Goal: Task Accomplishment & Management: Manage account settings

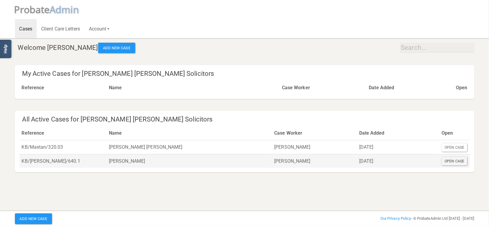
click at [462, 161] on div "Open Case" at bounding box center [455, 161] width 26 height 8
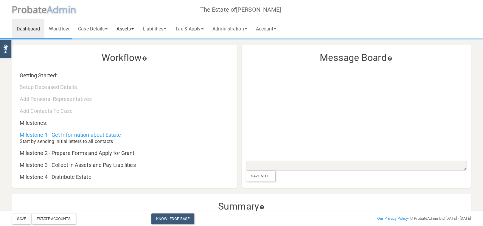
click at [131, 30] on link "Assets" at bounding box center [125, 28] width 26 height 19
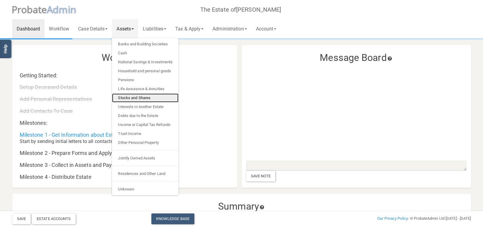
click at [134, 96] on link "Stocks and Shares" at bounding box center [145, 97] width 66 height 9
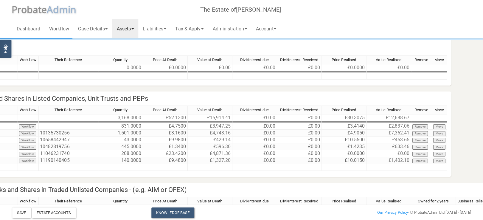
scroll to position [32, 120]
click at [152, 34] on link "Liabilities" at bounding box center [154, 28] width 32 height 19
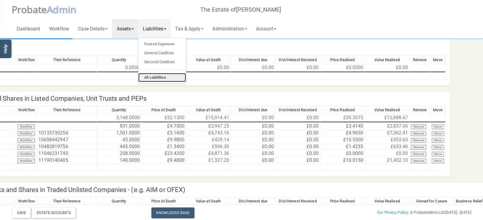
click at [168, 77] on link "All Liabilities" at bounding box center [162, 77] width 48 height 9
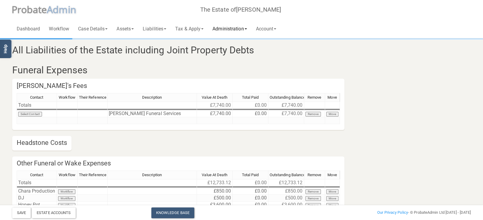
click at [246, 30] on link "Administration" at bounding box center [229, 28] width 43 height 19
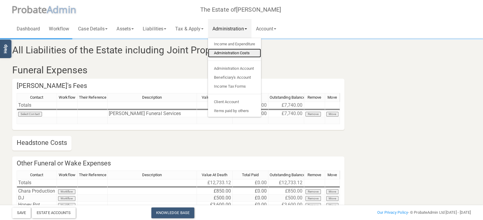
click at [245, 53] on link "Administration Costs" at bounding box center [234, 53] width 53 height 9
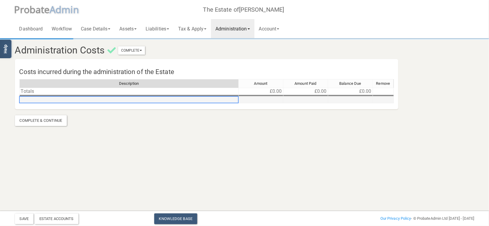
click at [47, 98] on td at bounding box center [128, 99] width 219 height 7
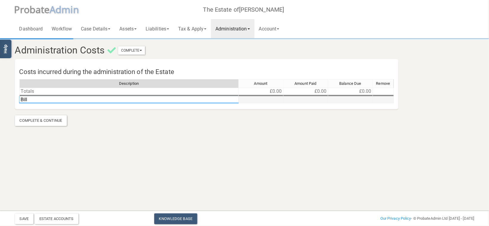
type textarea "Bill 1"
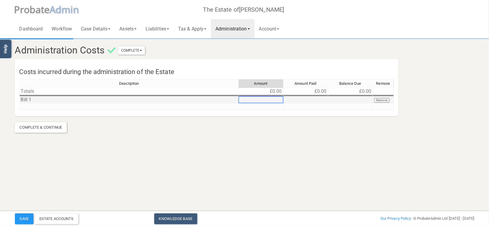
click at [258, 98] on td at bounding box center [261, 99] width 45 height 7
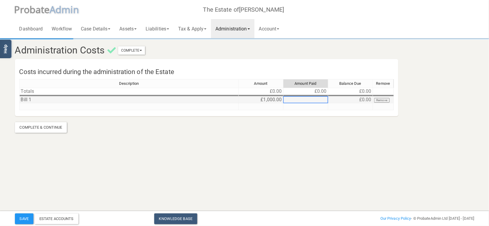
click at [315, 98] on td at bounding box center [305, 99] width 45 height 7
click at [332, 111] on div "Description Amount Amount Paid Balance Due Remove Totals £1,000.00 £0.00 £0.00 …" at bounding box center [206, 97] width 374 height 36
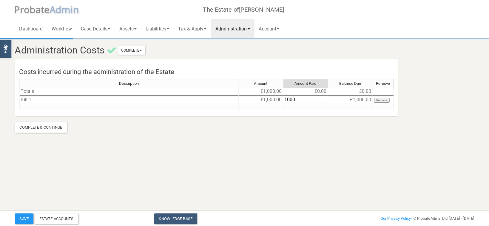
click at [327, 102] on textarea "1000" at bounding box center [305, 99] width 45 height 7
type textarea "1000.00"
click at [333, 139] on section "Administration Costs Complete Mark As Incomplete Mark As Complete Costs incurre…" at bounding box center [244, 77] width 489 height 155
click at [19, 109] on div "Description Amount Amount Paid Balance Due Remove Totals £1,000.00 £1,000.00 £1…" at bounding box center [19, 94] width 0 height 31
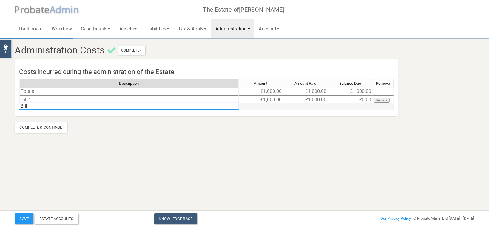
type textarea "Bill 2"
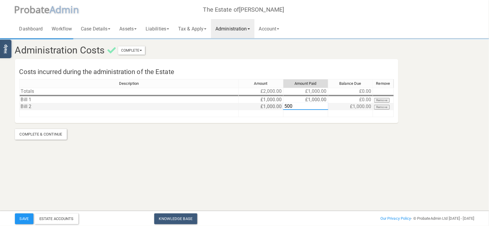
type textarea "500"
click at [242, 28] on link "Administration" at bounding box center [232, 28] width 43 height 19
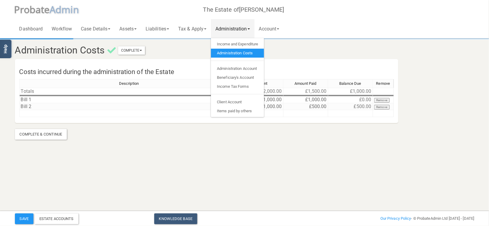
click at [320, 52] on h3 "Administration Costs Complete Mark As Incomplete Mark As Complete" at bounding box center [205, 50] width 390 height 10
click at [24, 219] on button "Save" at bounding box center [24, 218] width 18 height 11
click at [136, 160] on section "Administration Costs Complete Mark As Incomplete Mark As Complete Costs incurre…" at bounding box center [244, 81] width 489 height 162
click at [240, 46] on link "Income and Expenditure" at bounding box center [237, 44] width 53 height 9
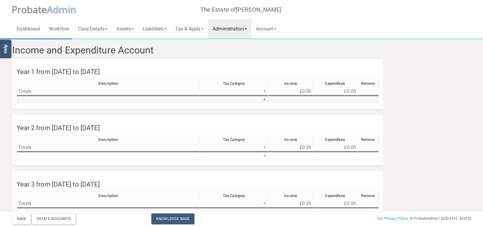
click at [39, 97] on td at bounding box center [108, 99] width 183 height 7
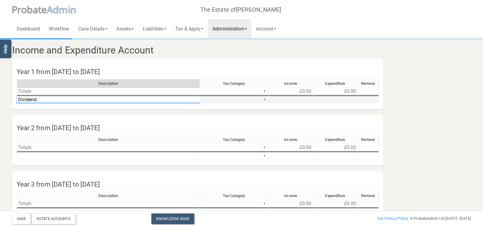
type textarea "Dividend 1"
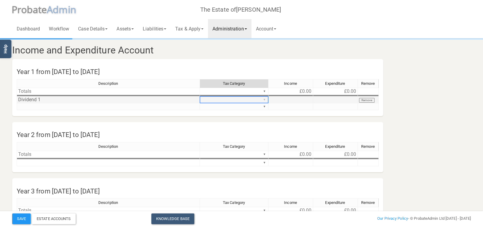
click at [263, 98] on div "Description Tax Category Income Expenditure Remove Totals ▼ £0.00 £0.00 ▼ Divid…" at bounding box center [198, 97] width 362 height 36
click at [251, 114] on div "Description Tax Category Income Expenditure Remove Totals ▼ £0.00 £0.00 ▼ Divid…" at bounding box center [198, 97] width 362 height 36
click at [287, 102] on td at bounding box center [291, 99] width 45 height 7
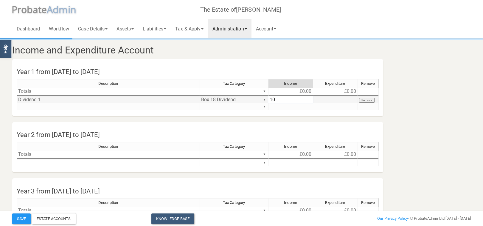
type textarea "100"
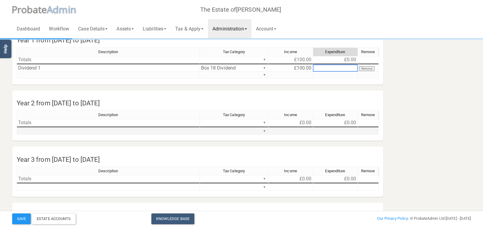
click at [48, 130] on td at bounding box center [108, 131] width 183 height 7
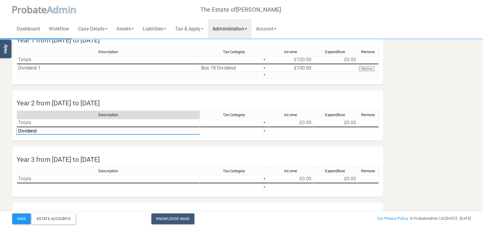
type textarea "Dividend 2"
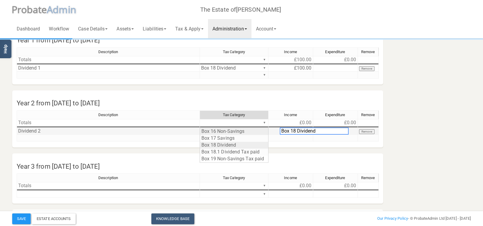
click at [233, 144] on div "Description Tax Category Income Expenditure Remove Totals ▼ £0.00 £0.00 ▼ Divid…" at bounding box center [198, 128] width 362 height 36
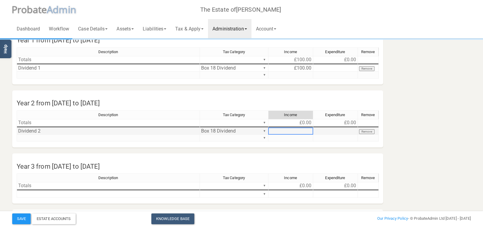
click at [303, 130] on td at bounding box center [291, 131] width 45 height 7
type textarea "200"
click at [348, 158] on div "Year 3 from [DATE] to [DATE] Description Tax Category Income Expenditure Remove…" at bounding box center [198, 178] width 380 height 50
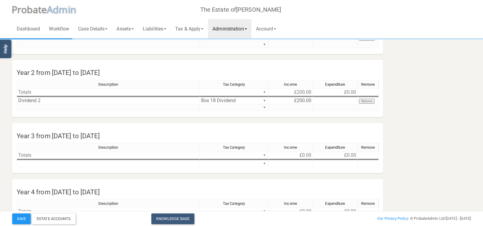
scroll to position [0, 0]
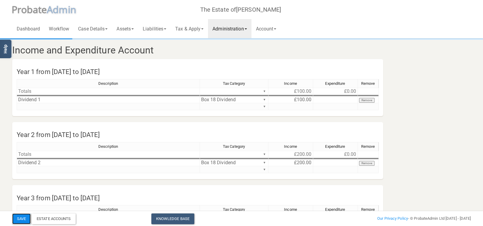
click at [20, 216] on button "Save" at bounding box center [21, 218] width 18 height 11
click at [239, 28] on link "Administration" at bounding box center [229, 28] width 43 height 19
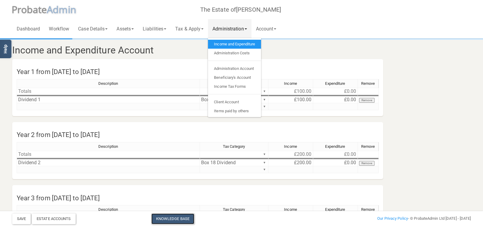
click at [182, 216] on link "Knowledge Base" at bounding box center [172, 218] width 43 height 11
click at [30, 168] on td at bounding box center [108, 169] width 183 height 7
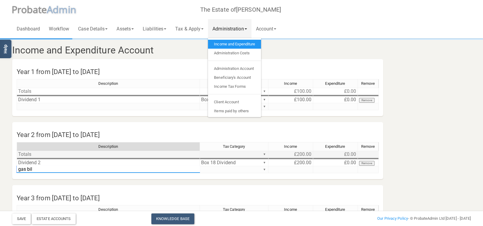
type textarea "gas bill"
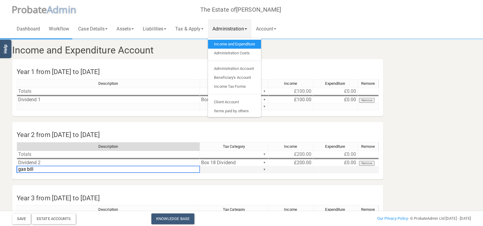
click at [258, 169] on td "▼" at bounding box center [234, 169] width 69 height 7
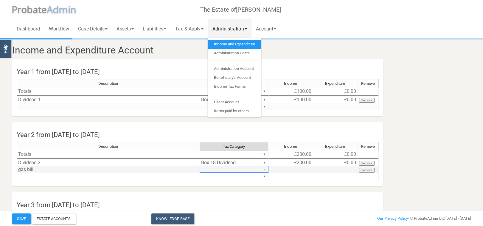
click at [264, 169] on div "Description Tax Category Income Expenditure Remove Totals ▼ £200.00 £0.00 ▼ Div…" at bounding box center [198, 163] width 362 height 43
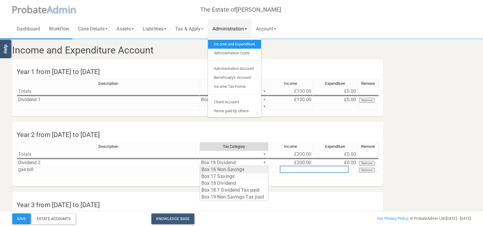
click at [289, 191] on div "Box 16 Non-Savings Box 17 Savings Box 18 Dividend Box 18.1 Dividend Tax paid Bo…" at bounding box center [274, 183] width 149 height 37
click at [289, 193] on div "Box 16 Non-Savings Box 17 Savings Box 18 Dividend Box 18.1 Dividend Tax paid Bo…" at bounding box center [274, 183] width 149 height 37
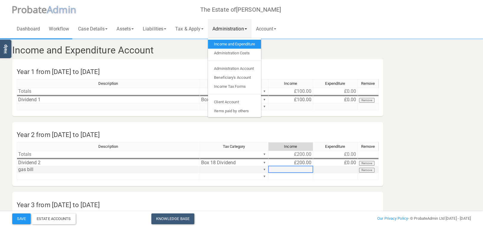
click at [297, 171] on td at bounding box center [291, 169] width 45 height 7
type textarea "100"
click at [300, 198] on div "Year 3 from [DATE] to [DATE] Description Tax Category Income Expenditure Remove…" at bounding box center [198, 217] width 380 height 50
click at [56, 169] on td "gas bill" at bounding box center [108, 169] width 183 height 7
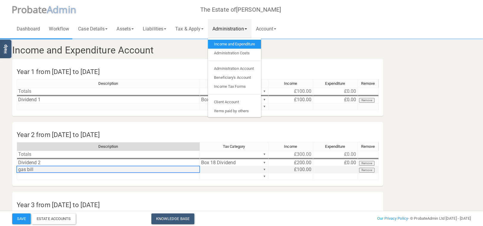
click at [56, 169] on td "gas bill" at bounding box center [108, 169] width 183 height 7
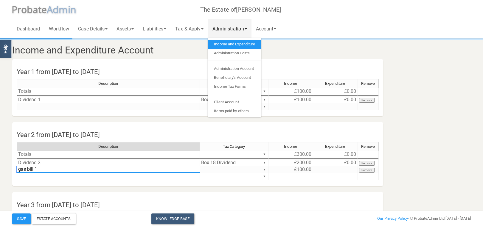
type textarea "gas bill 1"
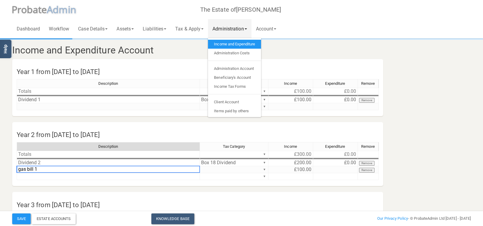
click at [56, 182] on div "Description Tax Category Income Expenditure Remove Totals ▼ £300.00 £0.00 ▼ Div…" at bounding box center [198, 163] width 362 height 43
drag, startPoint x: 23, startPoint y: 189, endPoint x: 21, endPoint y: 185, distance: 4.1
click at [22, 186] on section "Income and Expenditure Account Year 1 from [DATE] to [DATE] Description Tax Cat…" at bounding box center [242, 171] width 468 height 265
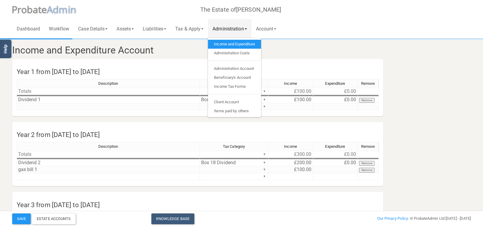
click at [249, 22] on link "Administration" at bounding box center [229, 28] width 43 height 19
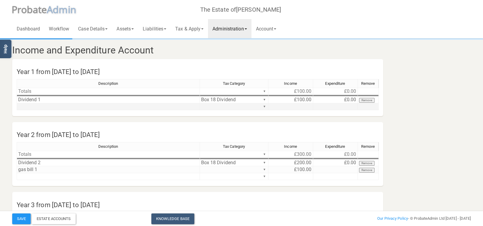
click at [87, 107] on td at bounding box center [108, 106] width 183 height 7
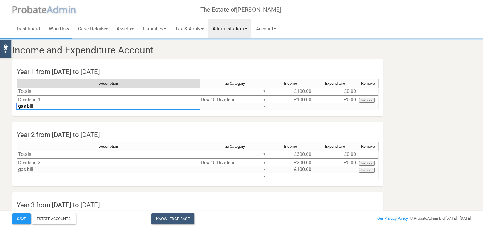
type textarea "gas bill 1"
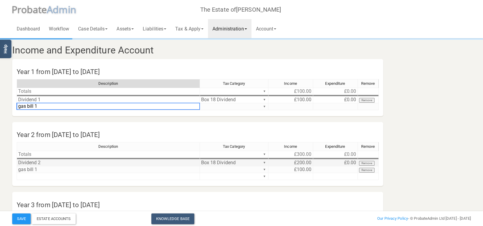
click at [42, 168] on tbody "Totals ▼ £300.00 £0.00 ▼ Dividend 2 Box 18 Dividend ▼ £200.00 £0.00 Remove gas …" at bounding box center [198, 165] width 362 height 29
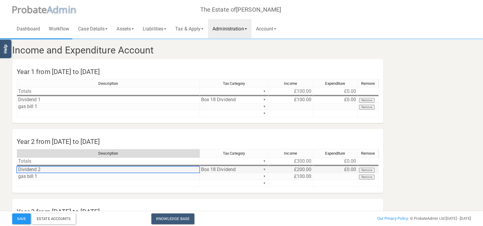
click at [42, 168] on td "Dividend 2" at bounding box center [108, 169] width 183 height 7
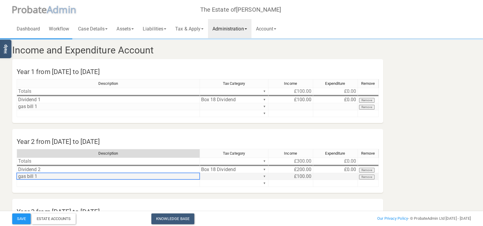
click at [42, 174] on td "gas bill 1" at bounding box center [108, 176] width 183 height 7
type textarea "gas bill 2"
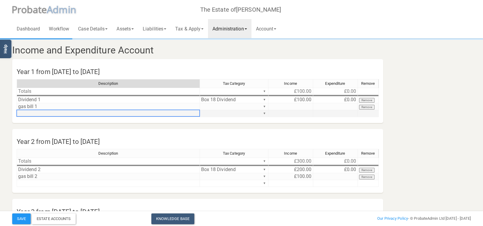
click at [89, 114] on td at bounding box center [108, 113] width 183 height 7
click at [253, 105] on td "▼" at bounding box center [234, 106] width 69 height 7
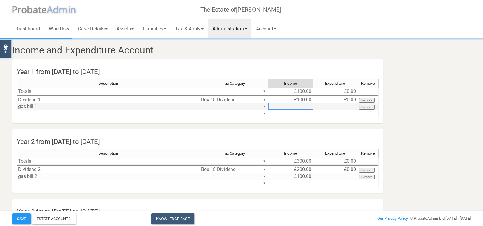
click at [309, 104] on td at bounding box center [291, 106] width 45 height 7
type textarea "1"
type textarea "50"
click at [331, 124] on section "Income and Expenditure Account Year 1 from [DATE] to [DATE] Description Tax Cat…" at bounding box center [242, 175] width 468 height 272
click at [20, 215] on button "Save" at bounding box center [21, 218] width 18 height 11
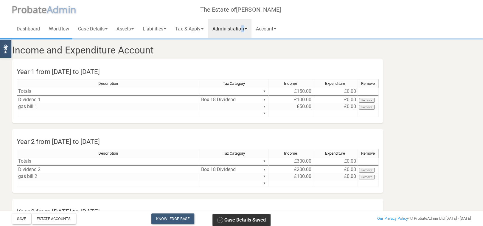
click at [247, 29] on link "Administration" at bounding box center [229, 28] width 43 height 19
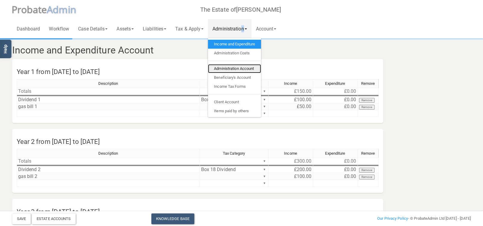
click at [242, 68] on link "Administration Account" at bounding box center [234, 68] width 53 height 9
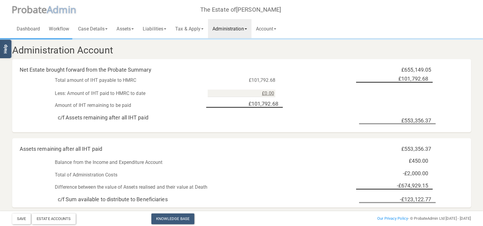
click at [222, 30] on link "Administration" at bounding box center [229, 28] width 43 height 19
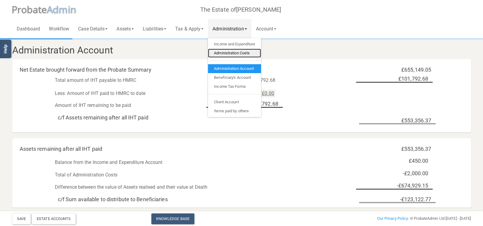
click at [237, 52] on link "Administration Costs" at bounding box center [234, 53] width 53 height 9
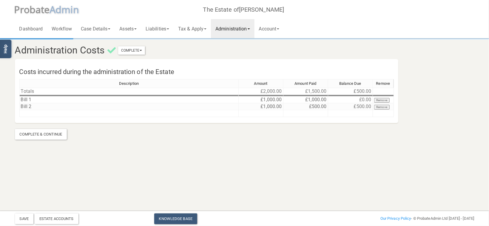
click at [237, 28] on link "Administration" at bounding box center [232, 28] width 43 height 19
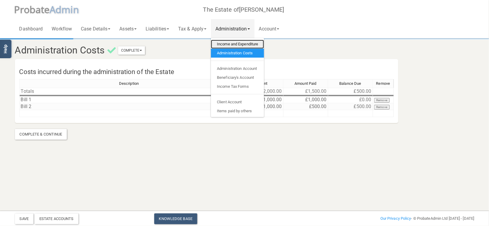
click at [238, 46] on link "Income and Expenditure" at bounding box center [237, 44] width 53 height 9
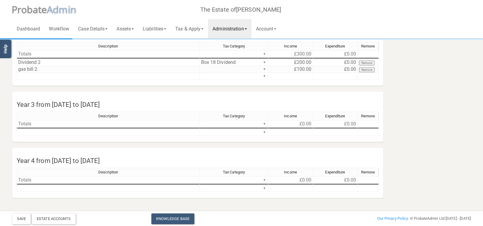
scroll to position [108, 0]
click at [240, 26] on link "Administration" at bounding box center [229, 28] width 43 height 19
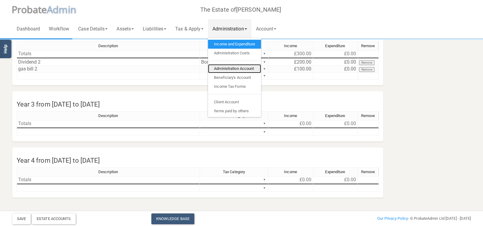
click at [243, 70] on link "Administration Account" at bounding box center [234, 68] width 53 height 9
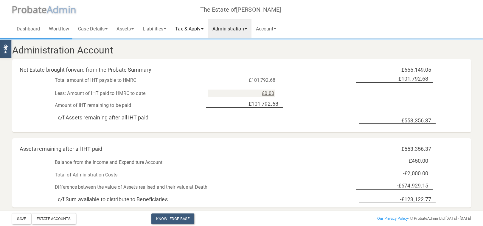
click at [194, 31] on link "Tax & Apply" at bounding box center [189, 28] width 37 height 19
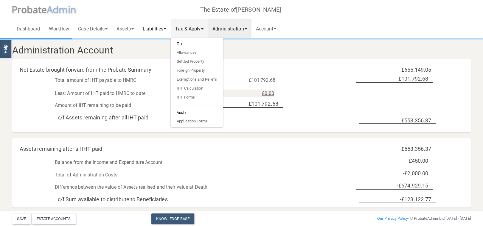
click at [159, 28] on link "Liabilities" at bounding box center [154, 28] width 32 height 19
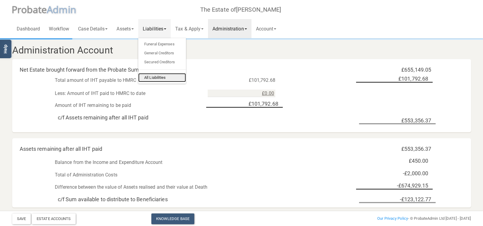
click at [161, 78] on link "All Liabilities" at bounding box center [162, 77] width 48 height 9
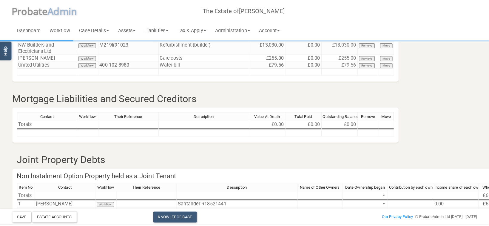
scroll to position [316, 0]
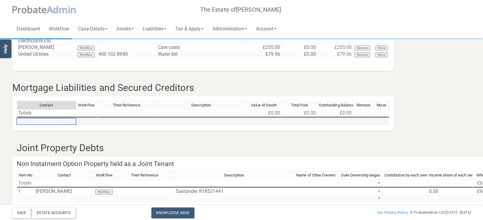
click at [32, 120] on td at bounding box center [47, 121] width 60 height 7
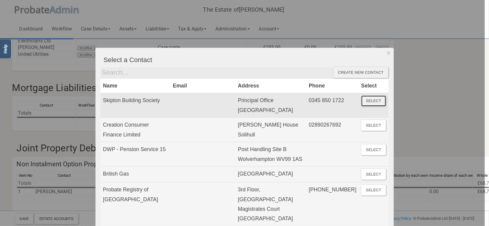
click at [373, 98] on button "Select" at bounding box center [373, 100] width 25 height 11
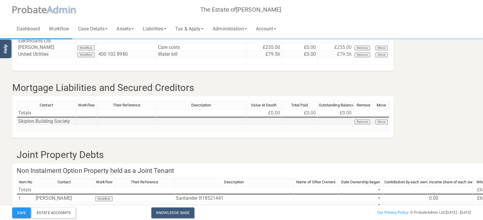
click at [275, 121] on td at bounding box center [264, 121] width 36 height 7
click at [292, 132] on div "Contact Workflow Their Reference Description Value At Death Total Paid Outstand…" at bounding box center [203, 119] width 373 height 36
click at [256, 121] on textarea "100000" at bounding box center [264, 121] width 36 height 7
click at [286, 137] on div "Contact Workflow Their Reference Description Value At Death Total Paid Outstand…" at bounding box center [203, 119] width 373 height 36
click at [256, 121] on textarea "100,000" at bounding box center [264, 121] width 36 height 7
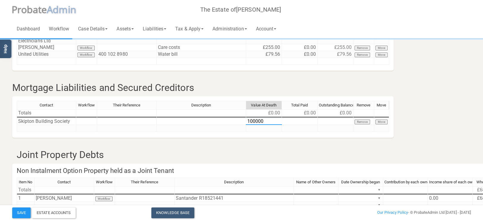
click at [276, 122] on textarea "100000" at bounding box center [264, 121] width 36 height 7
click at [298, 143] on section "All Liabilities of the Estate including Joint Property Debts Funeral Expenses […" at bounding box center [242, 55] width 468 height 665
click at [295, 120] on td at bounding box center [300, 121] width 36 height 7
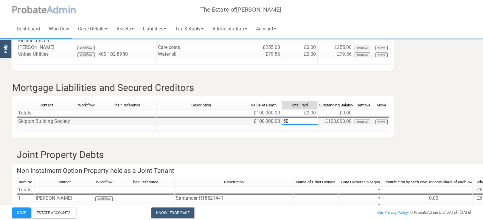
type textarea "5"
type textarea "150,000.000"
click at [335, 140] on section "All Liabilities of the Estate including Joint Property Debts Funeral Expenses […" at bounding box center [242, 55] width 468 height 665
click at [183, 213] on link "Knowledge Base" at bounding box center [172, 212] width 43 height 11
click at [64, 130] on td at bounding box center [47, 128] width 60 height 7
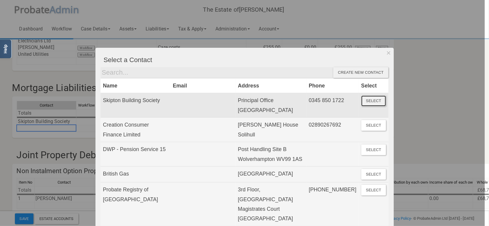
click at [366, 99] on button "Select" at bounding box center [373, 100] width 25 height 11
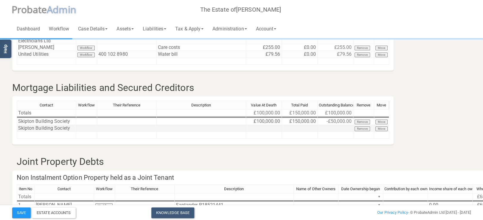
click at [78, 125] on td at bounding box center [86, 128] width 21 height 7
click at [69, 128] on td "Skipton Building Society" at bounding box center [47, 128] width 60 height 7
click at [69, 128] on body "</div></div> Help Toggle navigation P robate A dmin The Estate of [PERSON_NAME]…" at bounding box center [241, 50] width 483 height 733
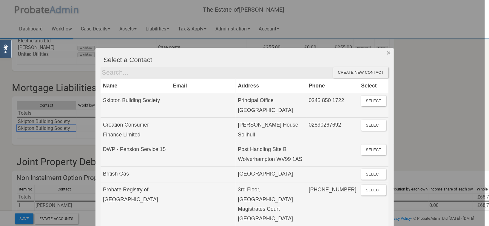
click at [385, 52] on button "Dismiss" at bounding box center [388, 53] width 10 height 10
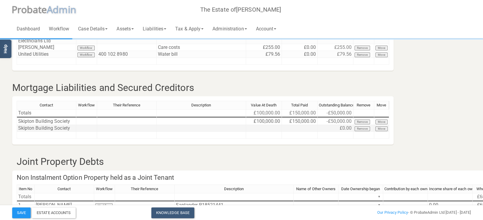
click at [44, 129] on td "Skipton Building Society" at bounding box center [47, 128] width 60 height 7
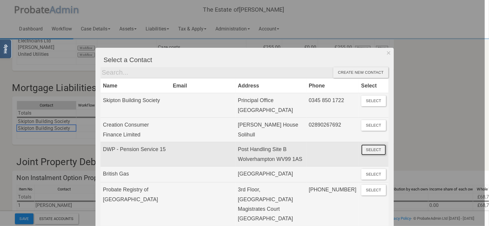
click at [366, 155] on button "Select" at bounding box center [373, 149] width 25 height 11
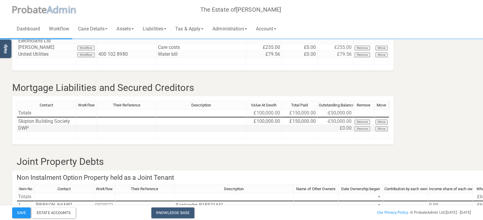
click at [30, 126] on td "DWP" at bounding box center [47, 128] width 60 height 7
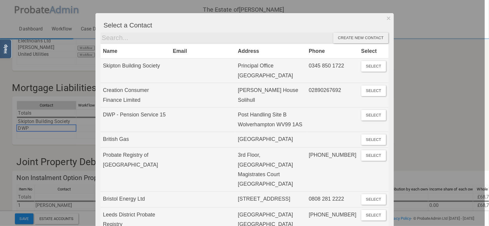
scroll to position [0, 0]
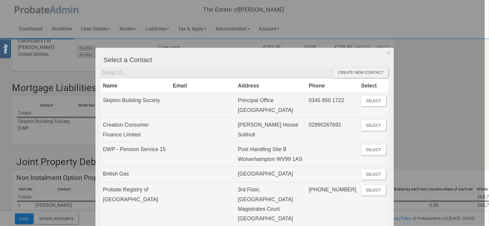
click at [356, 71] on div "Create new contact" at bounding box center [360, 72] width 55 height 11
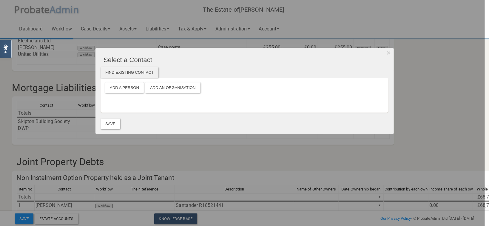
click at [138, 75] on div "Find existing contact" at bounding box center [129, 72] width 58 height 11
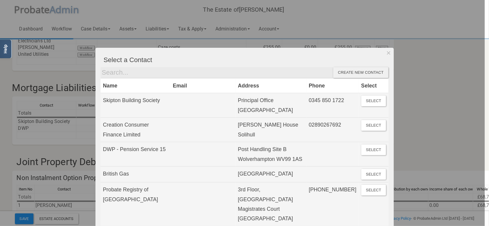
click at [337, 72] on div "Create new contact" at bounding box center [360, 72] width 55 height 11
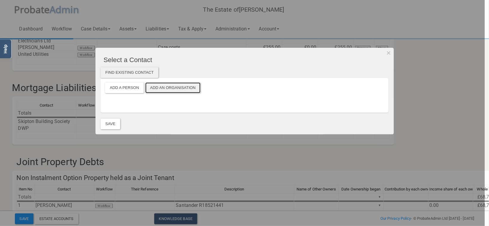
click at [177, 88] on button "Add an Organisation" at bounding box center [172, 87] width 55 height 11
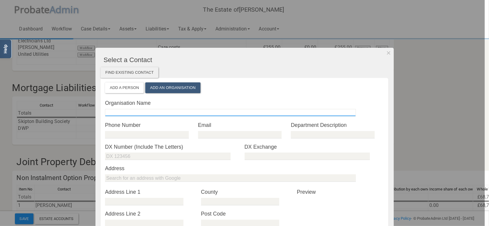
click at [149, 112] on input "text" at bounding box center [230, 112] width 251 height 7
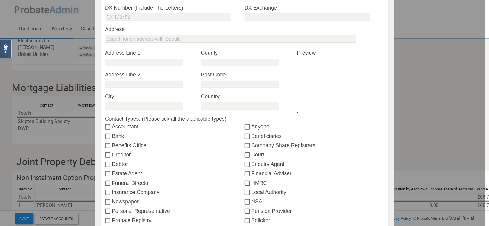
scroll to position [228, 0]
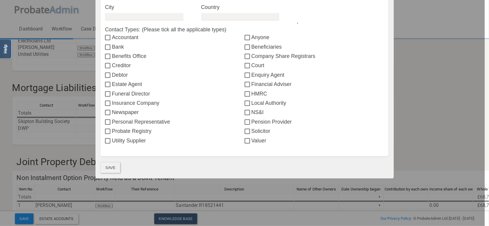
type input "Mortgage 2"
click at [106, 169] on button "Save" at bounding box center [110, 167] width 20 height 11
click at [105, 66] on input "Creditor" at bounding box center [108, 66] width 7 height 5
checkbox input "true"
click at [112, 170] on button "Save" at bounding box center [110, 167] width 20 height 11
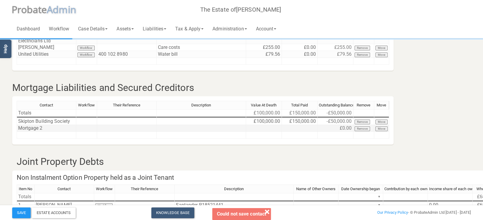
click at [263, 126] on td at bounding box center [264, 128] width 36 height 7
type textarea "1"
drag, startPoint x: 252, startPoint y: 128, endPoint x: 247, endPoint y: 128, distance: 4.8
click at [247, 128] on textarea "200000.00" at bounding box center [264, 127] width 36 height 7
click at [294, 128] on td at bounding box center [300, 128] width 36 height 7
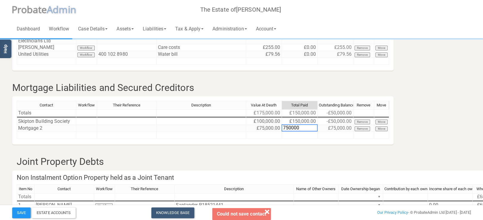
click at [318, 142] on div "Contact Workflow Their Reference Description Value At Death Total Paid Outstand…" at bounding box center [203, 122] width 373 height 43
click at [302, 128] on textarea "750000" at bounding box center [300, 127] width 36 height 7
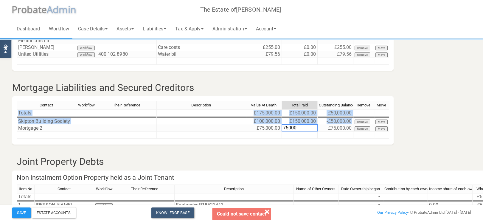
click at [299, 144] on div "Contact Workflow Their Reference Description Value At Death Total Paid Outstand…" at bounding box center [203, 123] width 382 height 44
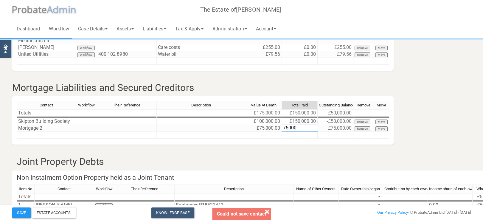
click at [298, 131] on textarea "75000" at bounding box center [300, 127] width 36 height 7
type textarea "75000.00"
click at [299, 140] on div "Contact Workflow Their Reference Description Value At Death Total Paid Outstand…" at bounding box center [203, 122] width 373 height 43
click at [294, 133] on td at bounding box center [300, 135] width 36 height 7
click at [15, 213] on button "Save" at bounding box center [21, 212] width 18 height 11
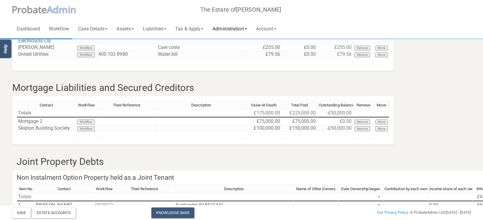
click at [241, 28] on link "Administration" at bounding box center [229, 28] width 43 height 19
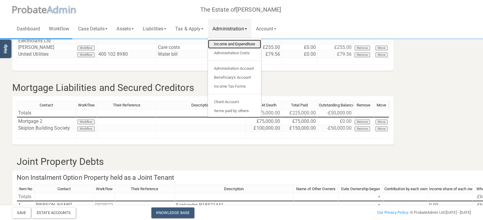
click at [246, 44] on link "Income and Expenditure" at bounding box center [234, 44] width 53 height 9
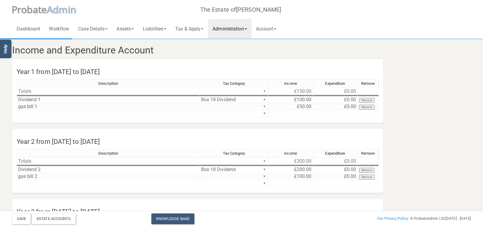
click at [239, 24] on link "Administration" at bounding box center [229, 28] width 43 height 19
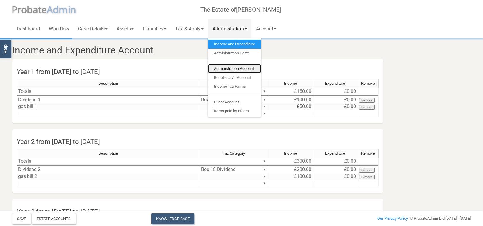
click at [235, 67] on link "Administration Account" at bounding box center [234, 68] width 53 height 9
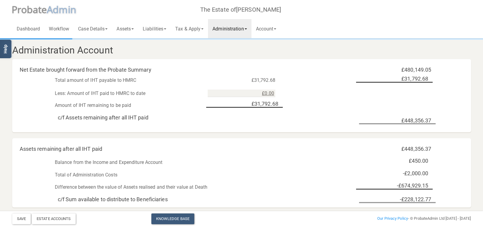
click at [237, 28] on link "Administration" at bounding box center [229, 28] width 43 height 19
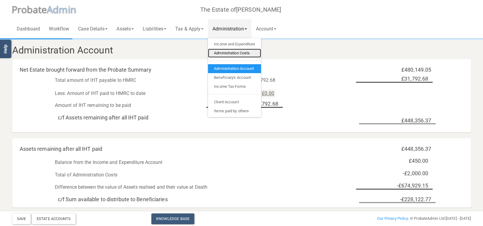
click at [238, 51] on link "Administration Costs" at bounding box center [234, 53] width 53 height 9
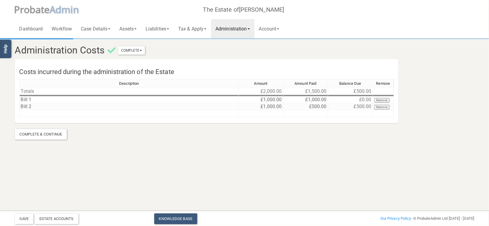
click at [245, 24] on link "Administration" at bounding box center [232, 28] width 43 height 19
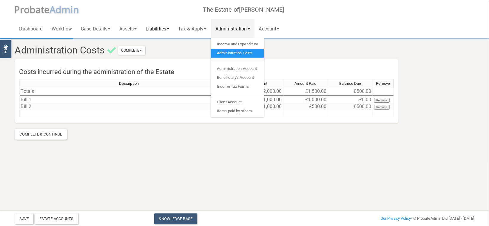
click at [155, 27] on link "Liabilities" at bounding box center [157, 28] width 32 height 19
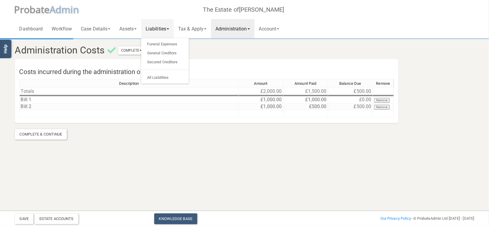
click at [282, 62] on div "Costs incurred during the administration of the Estate Description Amount Amoun…" at bounding box center [206, 91] width 392 height 64
click at [171, 29] on link "Liabilities" at bounding box center [157, 28] width 32 height 19
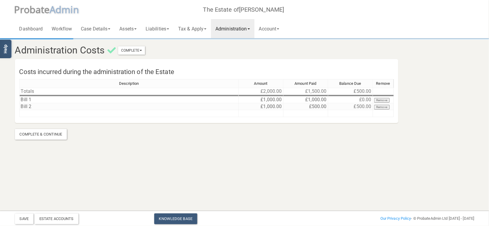
click at [229, 30] on link "Administration" at bounding box center [232, 28] width 43 height 19
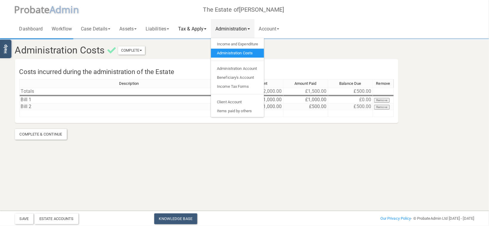
click at [208, 31] on link "Tax & Apply" at bounding box center [192, 28] width 37 height 19
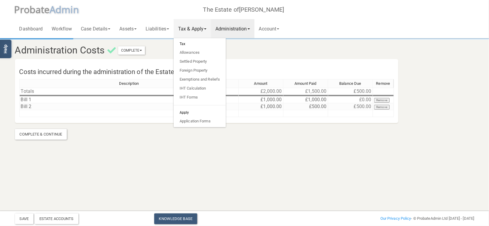
click at [208, 31] on link "Tax & Apply" at bounding box center [192, 28] width 37 height 19
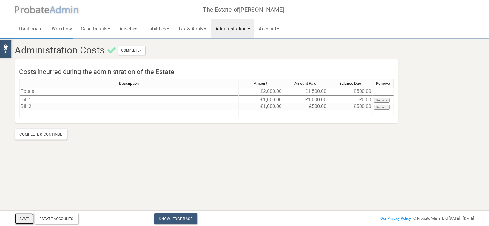
click at [22, 218] on button "Save" at bounding box center [24, 218] width 18 height 11
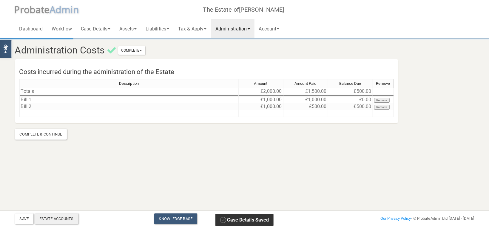
click at [64, 220] on div "Estate Accounts" at bounding box center [57, 218] width 44 height 11
click at [168, 28] on link "Liabilities" at bounding box center [157, 28] width 32 height 19
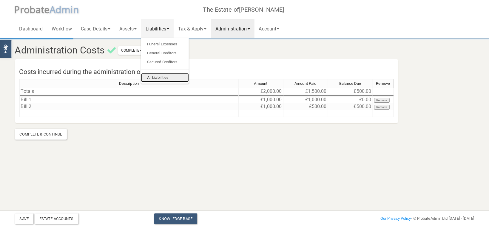
click at [167, 76] on link "All Liabilities" at bounding box center [165, 77] width 48 height 9
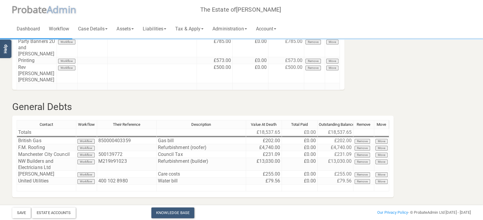
scroll to position [316, 0]
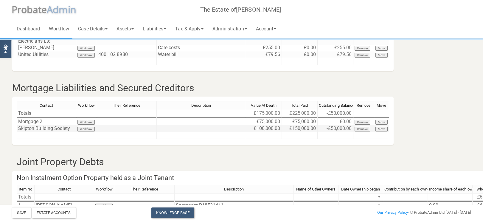
click at [303, 127] on td "£150,000.00" at bounding box center [300, 128] width 36 height 7
click at [309, 130] on td "£150,000.00" at bounding box center [300, 128] width 36 height 7
type textarea "100000"
click at [17, 138] on div "Contact Workflow Their Reference Description Value At Death Total Paid Outstand…" at bounding box center [17, 120] width 0 height 38
click at [22, 211] on button "Save" at bounding box center [21, 212] width 18 height 11
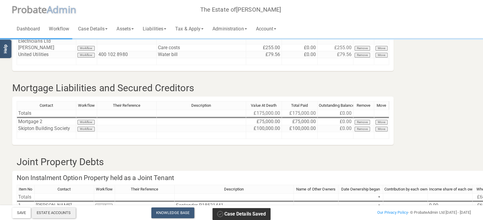
click at [66, 214] on div "Estate Accounts" at bounding box center [54, 212] width 44 height 11
click at [61, 213] on div "Estate Accounts" at bounding box center [54, 212] width 44 height 11
click at [154, 31] on link "Liabilities" at bounding box center [154, 28] width 32 height 19
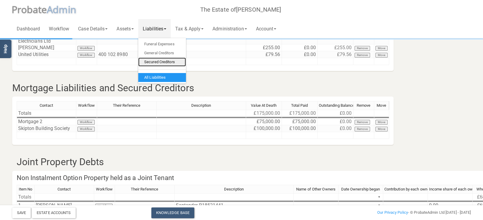
click at [167, 63] on link "Secured Creditors" at bounding box center [162, 62] width 48 height 9
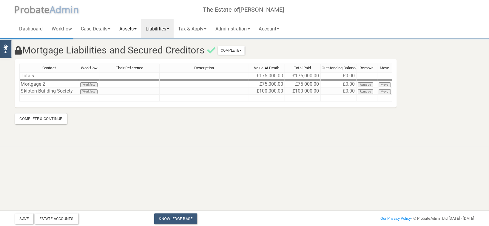
click at [135, 30] on link "Assets" at bounding box center [128, 28] width 26 height 19
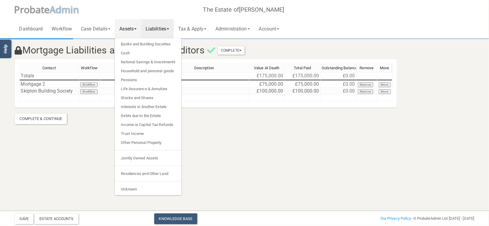
click at [72, 148] on html "</div></div> Help Toggle navigation P robate A dmin The Estate of [PERSON_NAME]…" at bounding box center [244, 113] width 489 height 226
click at [87, 130] on section "Mortgage Liabilities and Secured Creditors Complete Mark As Incomplete Mark As …" at bounding box center [244, 73] width 489 height 146
click at [169, 30] on link "Liabilities" at bounding box center [157, 28] width 32 height 19
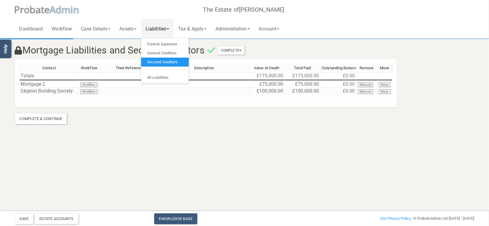
click at [166, 24] on link "Liabilities" at bounding box center [157, 28] width 32 height 19
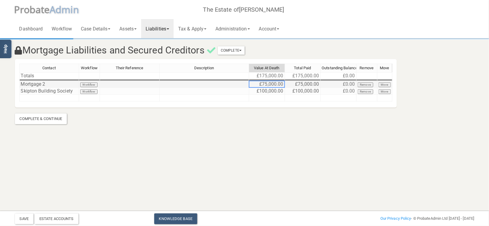
click at [267, 85] on td "£75,000.00" at bounding box center [267, 84] width 36 height 7
click at [266, 82] on td "£75,000.00" at bounding box center [267, 84] width 36 height 7
click at [272, 110] on section "Mortgage Liabilities and Secured Creditors Complete Mark As Incomplete Mark As …" at bounding box center [244, 81] width 468 height 85
click at [266, 92] on td "£100,000.00" at bounding box center [267, 91] width 36 height 7
click at [265, 83] on td "£25,000.00" at bounding box center [267, 84] width 36 height 7
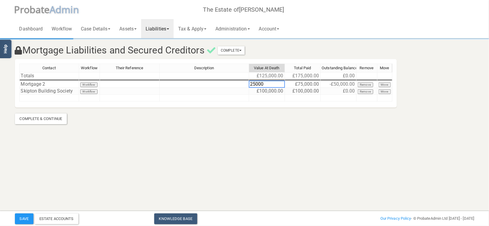
click at [280, 125] on section "Mortgage Liabilities and Secured Creditors Complete Mark As Incomplete Mark As …" at bounding box center [244, 73] width 489 height 146
click at [264, 91] on td "£100,000.00" at bounding box center [267, 91] width 36 height 7
click at [261, 127] on section "Mortgage Liabilities and Secured Creditors Complete Mark As Incomplete Mark As …" at bounding box center [244, 73] width 489 height 146
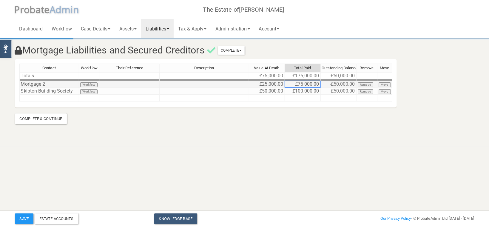
click at [315, 85] on td "£75,000.00" at bounding box center [303, 84] width 36 height 7
click at [316, 91] on td "£100,000.00" at bounding box center [303, 91] width 36 height 7
type textarea "50000"
click at [294, 116] on section "Mortgage Liabilities and Secured Creditors Complete Mark As Incomplete Mark As …" at bounding box center [244, 81] width 468 height 85
click at [27, 222] on button "Save" at bounding box center [24, 218] width 18 height 11
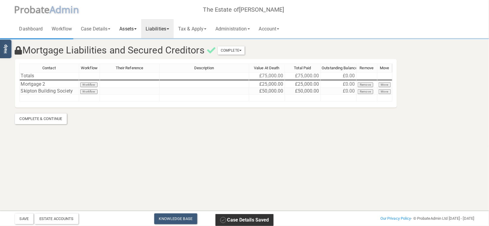
click at [125, 28] on link "Assets" at bounding box center [128, 28] width 26 height 19
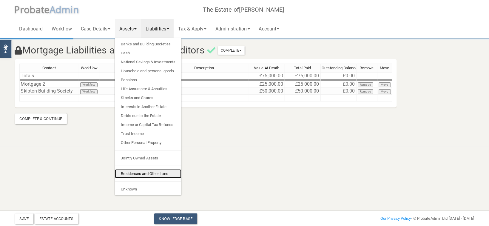
click at [139, 174] on link "Residences and Other Land" at bounding box center [148, 173] width 66 height 9
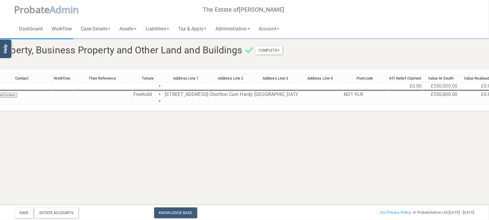
scroll to position [0, 151]
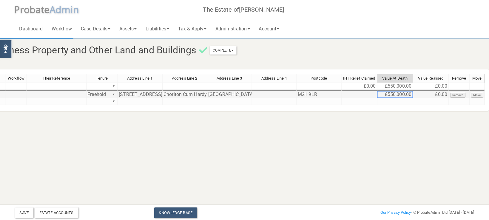
click at [396, 94] on td "£550,000.00" at bounding box center [395, 94] width 36 height 7
click at [338, 124] on html "</div></div> Help Toggle navigation P robate A dmin The Estate of [PERSON_NAME]…" at bounding box center [93, 110] width 489 height 220
click at [431, 92] on td "£0.00" at bounding box center [431, 94] width 36 height 7
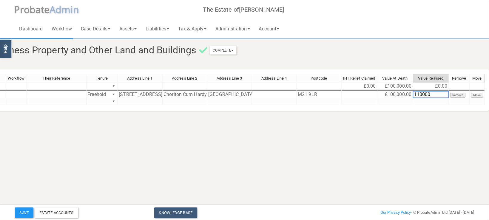
click at [338, 170] on html "</div></div> Help Toggle navigation P robate A dmin The Estate of [PERSON_NAME]…" at bounding box center [93, 110] width 489 height 220
click at [23, 211] on button "Save" at bounding box center [24, 212] width 18 height 11
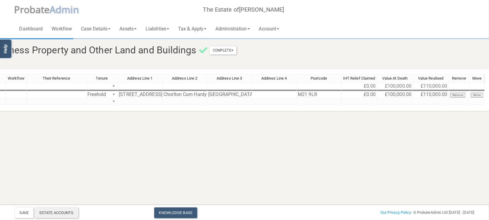
click at [69, 211] on div "Estate Accounts" at bounding box center [57, 212] width 44 height 11
click at [406, 94] on td "£100,000.00" at bounding box center [395, 94] width 36 height 7
click at [338, 135] on html "</div></div> Help Toggle navigation P robate A dmin The Estate of [PERSON_NAME]…" at bounding box center [93, 110] width 489 height 220
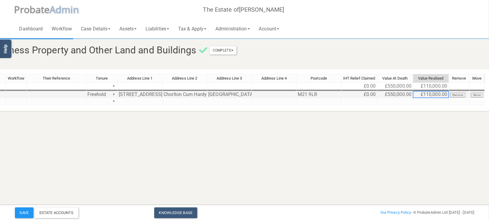
click at [422, 94] on td "£110,000.00" at bounding box center [431, 94] width 36 height 7
click at [422, 96] on td "£110,000.00" at bounding box center [431, 94] width 36 height 7
type textarea "560000"
click at [338, 140] on html "</div></div> Help Toggle navigation P robate A dmin The Estate of [PERSON_NAME]…" at bounding box center [93, 110] width 489 height 220
click at [27, 211] on button "Save" at bounding box center [24, 212] width 18 height 11
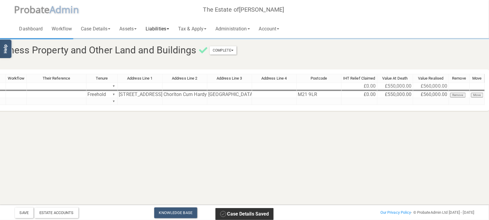
click at [168, 31] on link "Liabilities" at bounding box center [157, 28] width 32 height 19
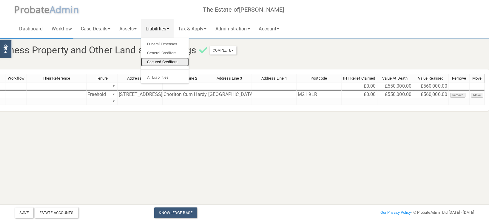
click at [163, 66] on link "Secured Creditors" at bounding box center [165, 62] width 48 height 9
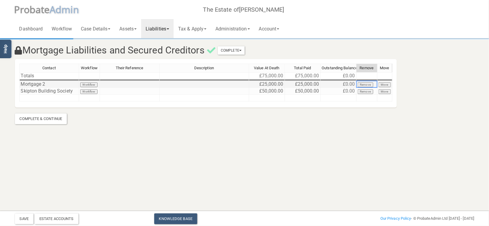
click at [366, 84] on button "Remove" at bounding box center [365, 84] width 16 height 5
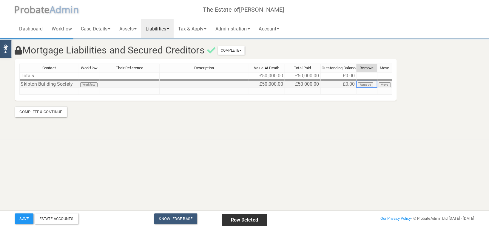
click at [362, 85] on button "Remove" at bounding box center [365, 84] width 16 height 5
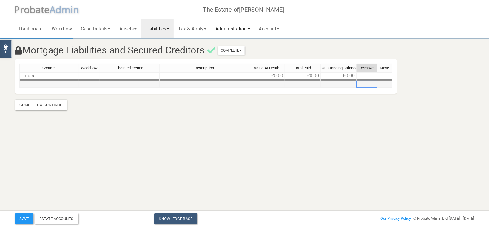
click at [240, 31] on link "Administration" at bounding box center [232, 28] width 43 height 19
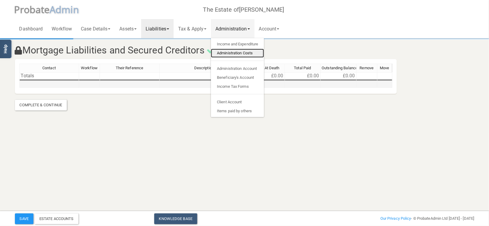
click at [247, 53] on link "Administration Costs" at bounding box center [237, 53] width 53 height 9
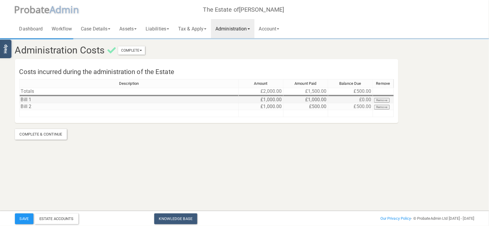
click at [383, 103] on td "Remove" at bounding box center [383, 99] width 21 height 7
click at [382, 102] on button "Remove" at bounding box center [382, 100] width 16 height 5
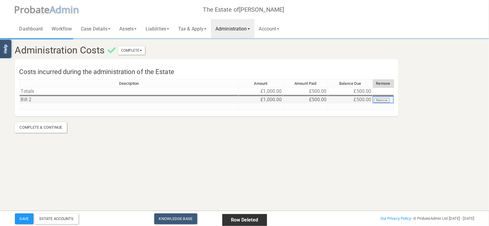
click at [379, 101] on button "Remove" at bounding box center [382, 100] width 16 height 5
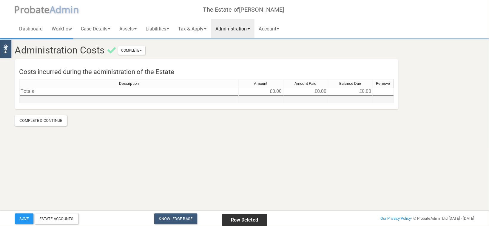
click at [243, 30] on link "Administration" at bounding box center [232, 28] width 43 height 19
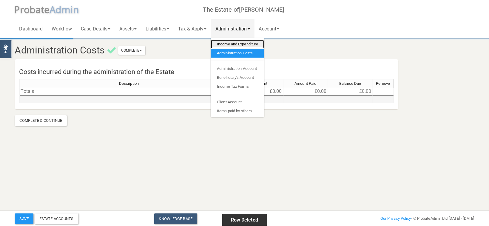
click at [246, 43] on link "Income and Expenditure" at bounding box center [237, 44] width 53 height 9
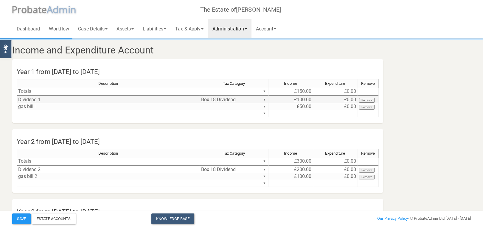
click at [369, 98] on button "Remove" at bounding box center [367, 100] width 16 height 5
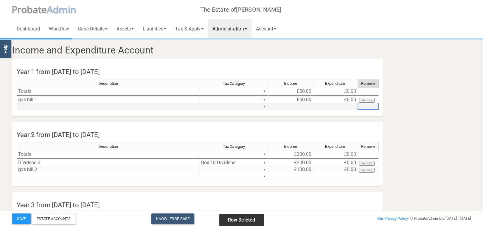
click at [367, 106] on td at bounding box center [368, 106] width 21 height 7
click at [370, 99] on button "Remove" at bounding box center [367, 100] width 16 height 5
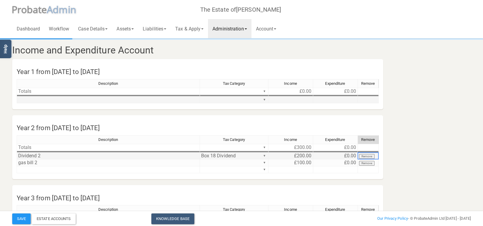
click at [367, 155] on button "Remove" at bounding box center [367, 156] width 16 height 5
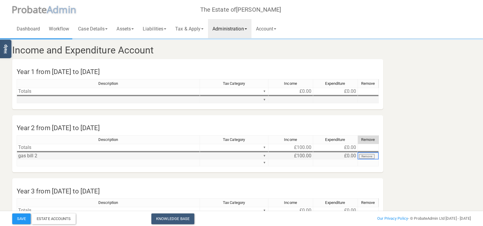
click at [368, 155] on button "Remove" at bounding box center [367, 156] width 16 height 5
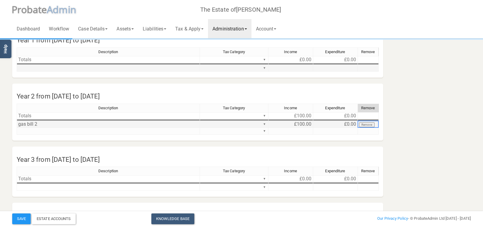
click at [371, 126] on button "Remove" at bounding box center [367, 124] width 16 height 5
click at [456, 117] on section "Income and Expenditure Account Year 1 from [DATE] to [DATE] Description Tax Cat…" at bounding box center [242, 132] width 468 height 251
click at [369, 125] on button "Remove" at bounding box center [367, 124] width 16 height 5
click at [369, 124] on button "Remove" at bounding box center [367, 124] width 16 height 5
click at [367, 109] on div "Remove" at bounding box center [368, 108] width 21 height 8
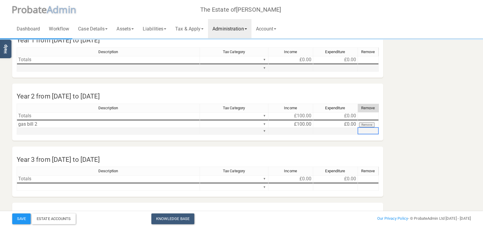
click at [358, 129] on td at bounding box center [368, 131] width 21 height 7
click at [315, 127] on td "£0.00" at bounding box center [335, 124] width 45 height 7
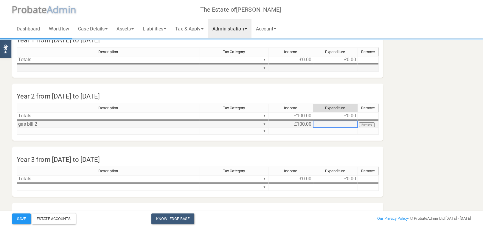
click at [307, 124] on td "£100.00" at bounding box center [291, 124] width 45 height 7
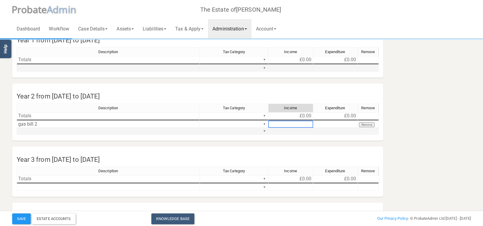
click at [372, 132] on td at bounding box center [368, 131] width 21 height 7
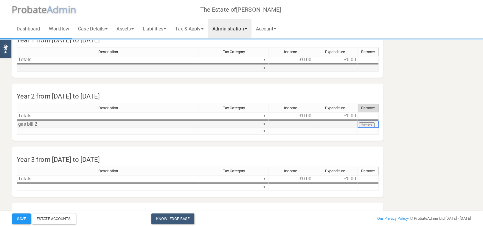
click at [369, 124] on button "Remove" at bounding box center [367, 124] width 16 height 5
click at [369, 125] on button "Remove" at bounding box center [367, 124] width 16 height 5
click at [32, 123] on td "gas bill 2" at bounding box center [108, 124] width 183 height 7
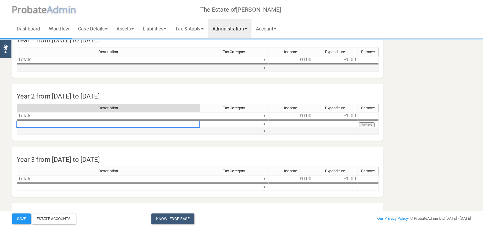
click at [343, 128] on td at bounding box center [335, 131] width 45 height 7
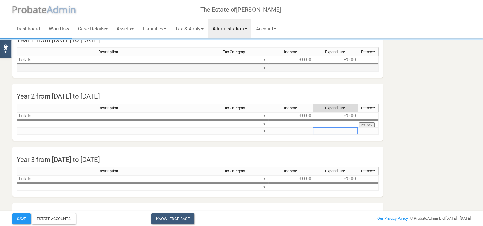
drag, startPoint x: 386, startPoint y: 127, endPoint x: 401, endPoint y: 123, distance: 15.6
click at [387, 126] on div "Year 2 from [DATE] to [DATE] Description Tax Category Income Expenditure Remove…" at bounding box center [198, 111] width 380 height 57
click at [13, 214] on button "Save" at bounding box center [21, 218] width 18 height 11
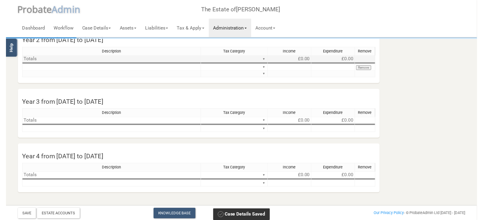
scroll to position [0, 0]
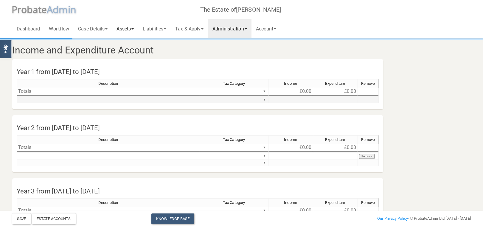
click at [128, 31] on link "Assets" at bounding box center [125, 28] width 26 height 19
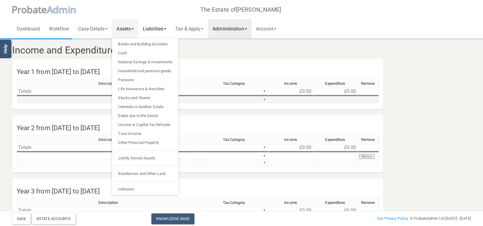
click at [165, 27] on link "Liabilities" at bounding box center [154, 28] width 32 height 19
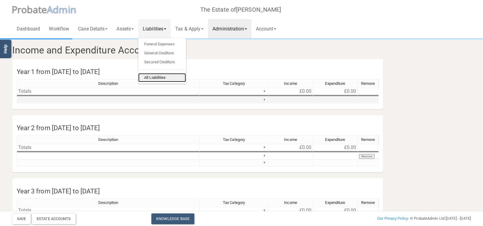
click at [163, 79] on link "All Liabilities" at bounding box center [162, 77] width 48 height 9
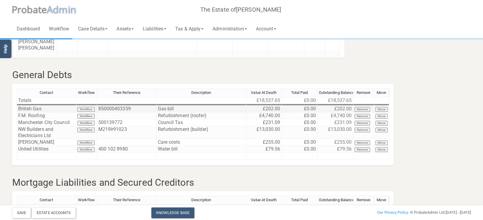
scroll to position [284, 0]
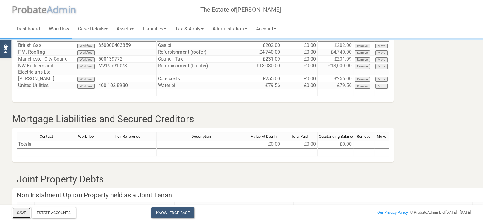
click at [19, 210] on button "Save" at bounding box center [21, 212] width 18 height 11
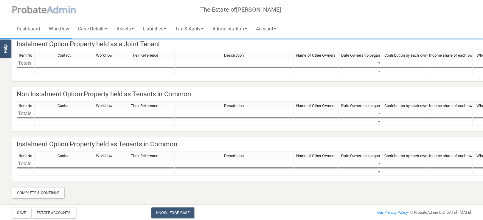
scroll to position [499, 0]
click at [239, 29] on link "Administration" at bounding box center [229, 28] width 43 height 19
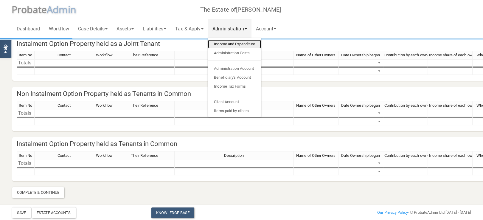
click at [239, 46] on link "Income and Expenditure" at bounding box center [234, 44] width 53 height 9
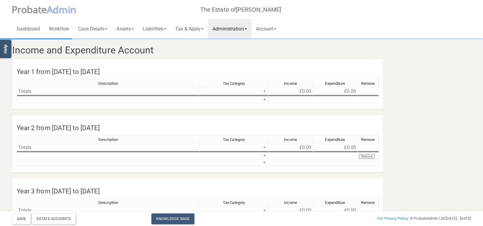
scroll to position [32, 0]
